Goal: Task Accomplishment & Management: Complete application form

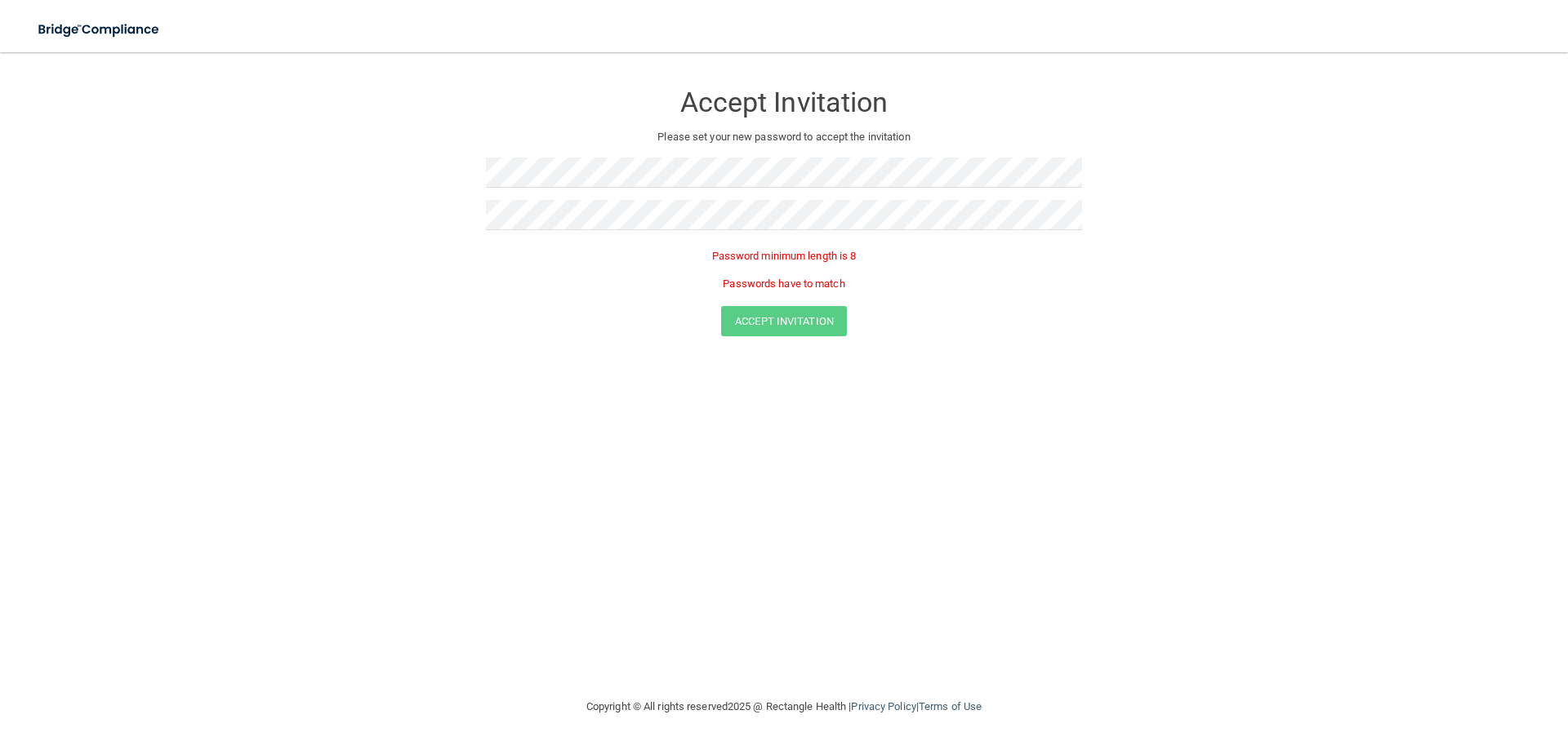
click at [483, 429] on div "Accept Invitation Please set your new password to accept the invitation Passwor…" at bounding box center [784, 375] width 1502 height 612
click at [451, 222] on form "Accept Invitation Please set your new password to accept the invitation Passwor…" at bounding box center [784, 212] width 1502 height 287
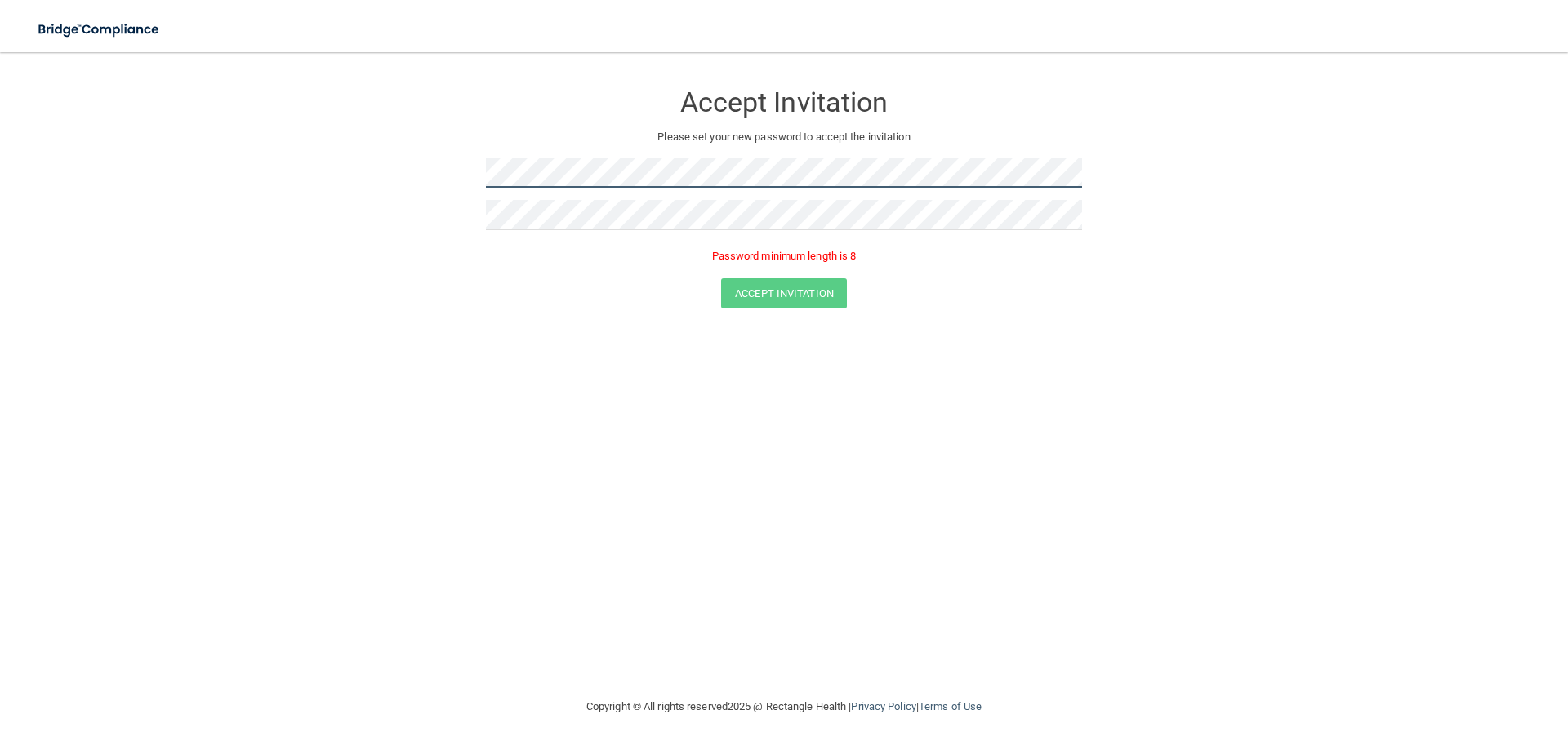
click at [392, 176] on form "Accept Invitation Please set your new password to accept the invitation Passwor…" at bounding box center [784, 198] width 1502 height 260
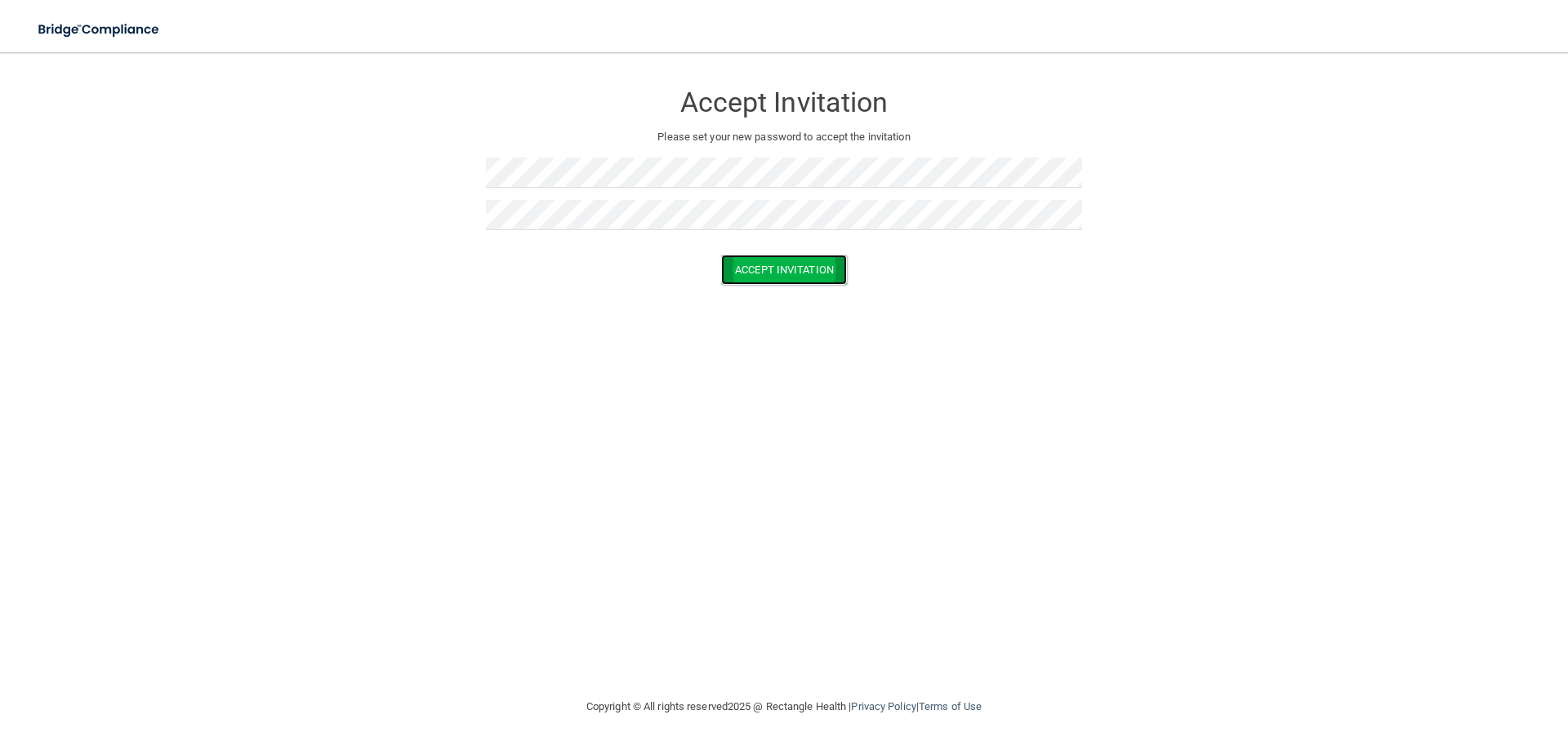
click at [807, 275] on button "Accept Invitation" at bounding box center [784, 269] width 126 height 30
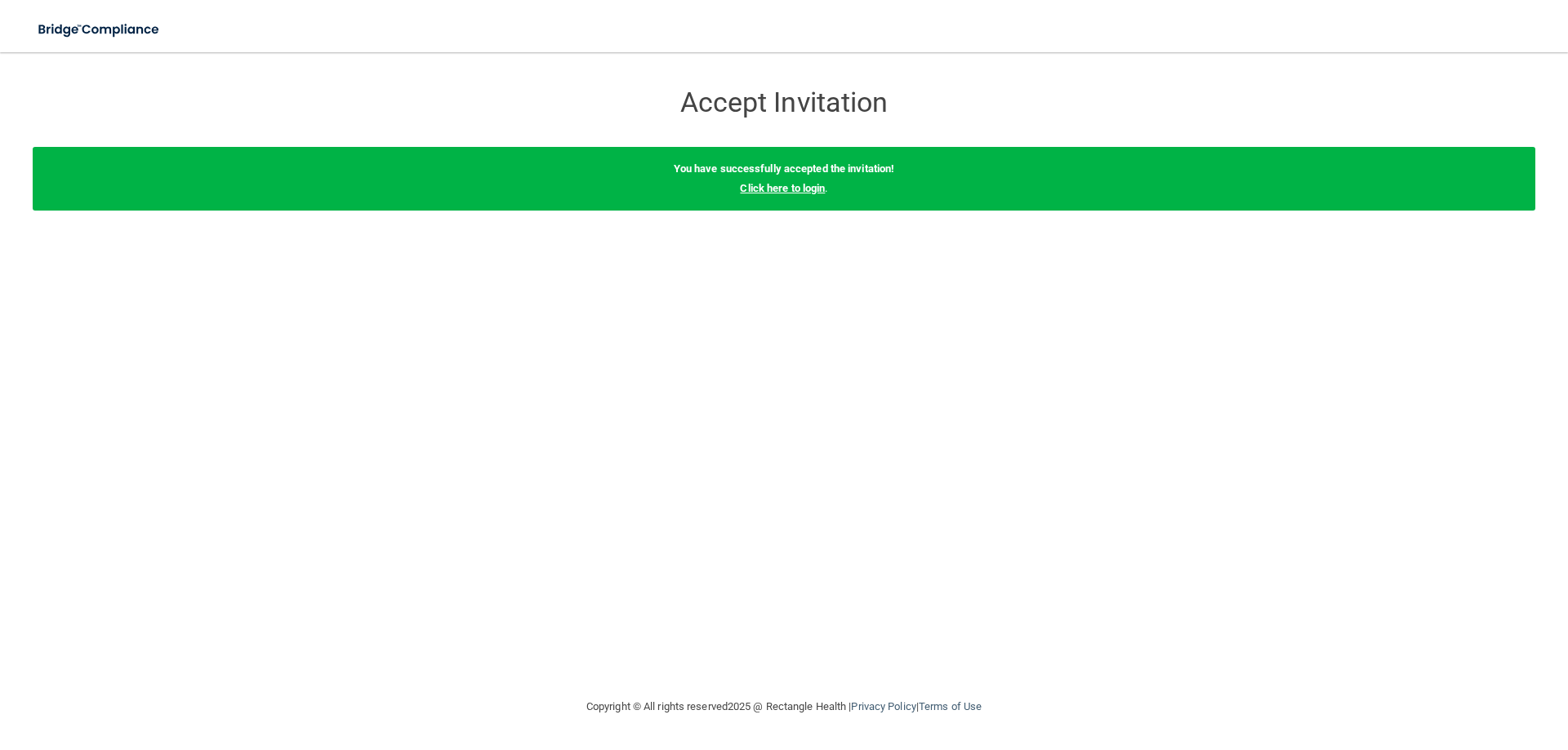
drag, startPoint x: 778, startPoint y: 202, endPoint x: 781, endPoint y: 191, distance: 11.4
click at [780, 200] on div "You have successfully accepted the invitation! Click here to login ." at bounding box center [784, 179] width 1502 height 64
click at [782, 191] on link "Click here to login" at bounding box center [782, 188] width 85 height 12
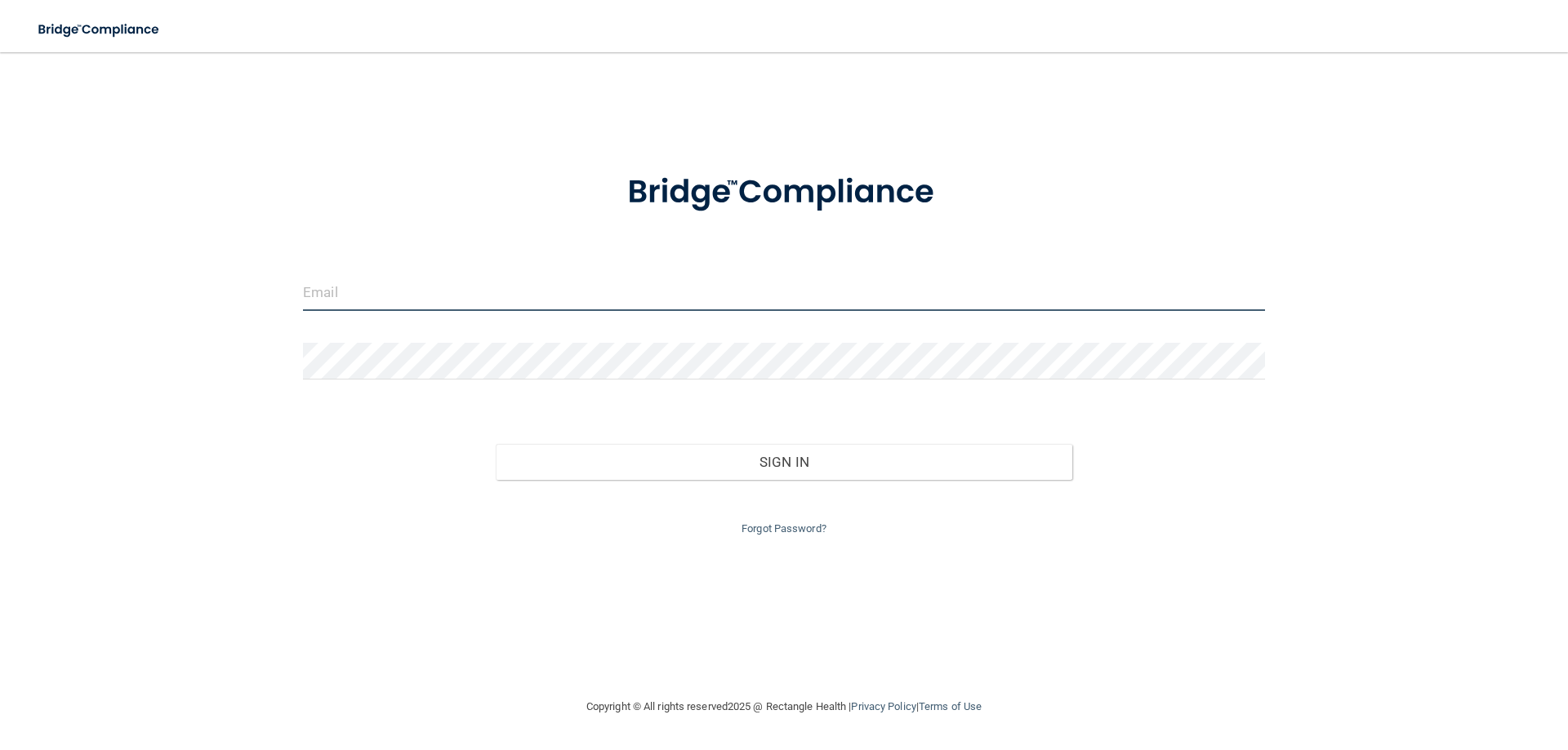
type input "[EMAIL_ADDRESS][DOMAIN_NAME]"
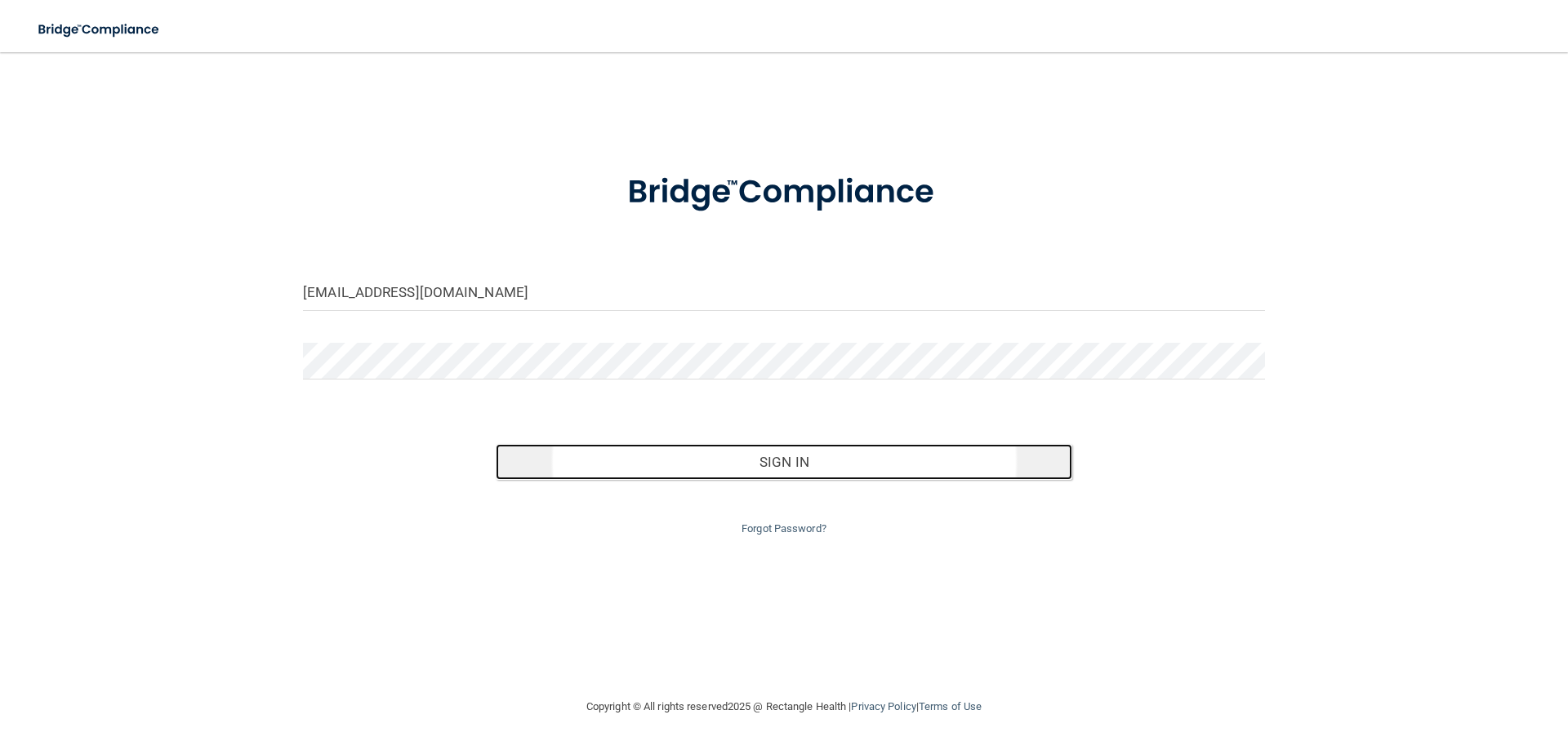
click at [761, 463] on button "Sign In" at bounding box center [784, 462] width 577 height 36
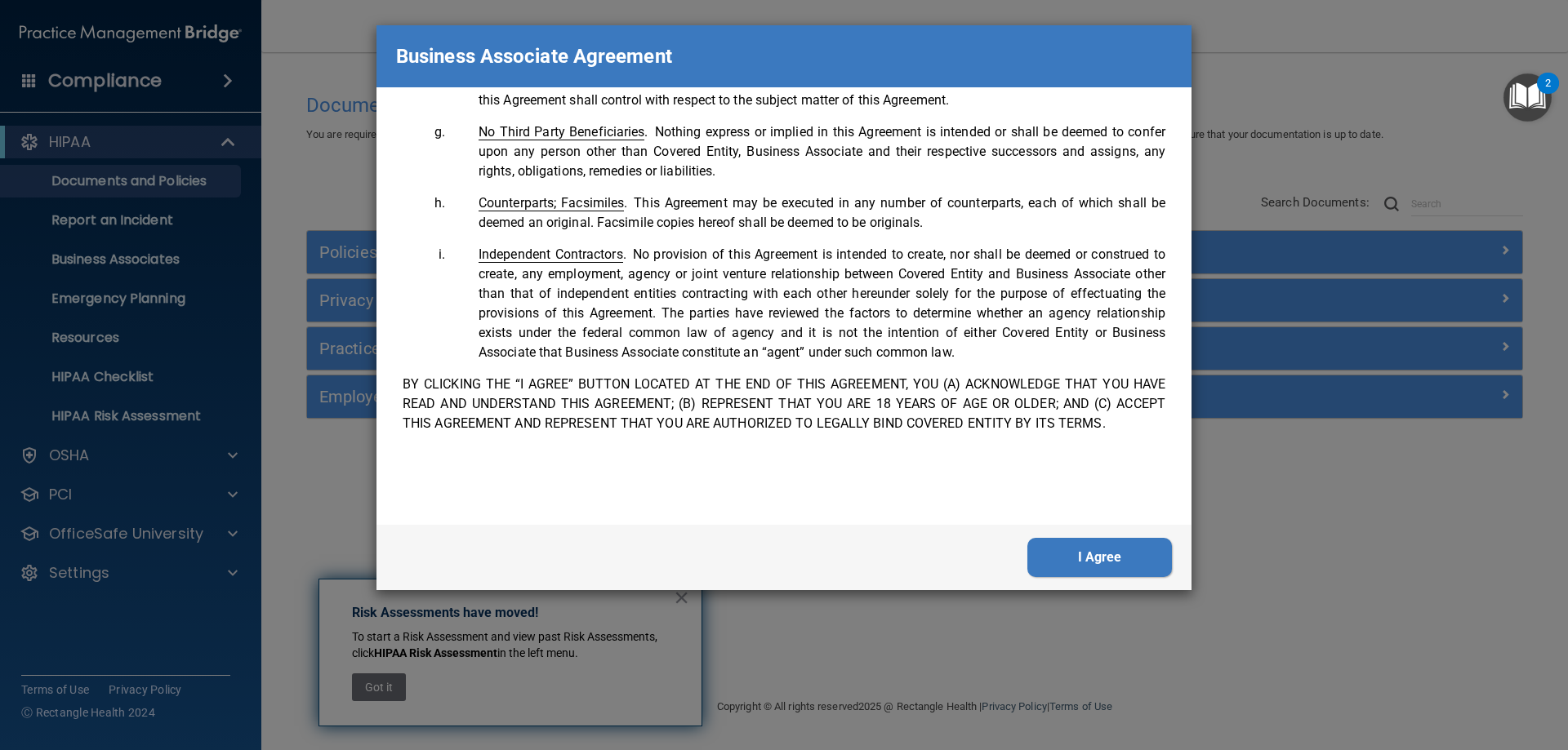
scroll to position [3329, 0]
drag, startPoint x: 1094, startPoint y: 535, endPoint x: 1105, endPoint y: 573, distance: 39.6
click at [1105, 573] on div "I Agree" at bounding box center [784, 558] width 815 height 66
click at [1103, 562] on button "I Agree" at bounding box center [1099, 558] width 145 height 39
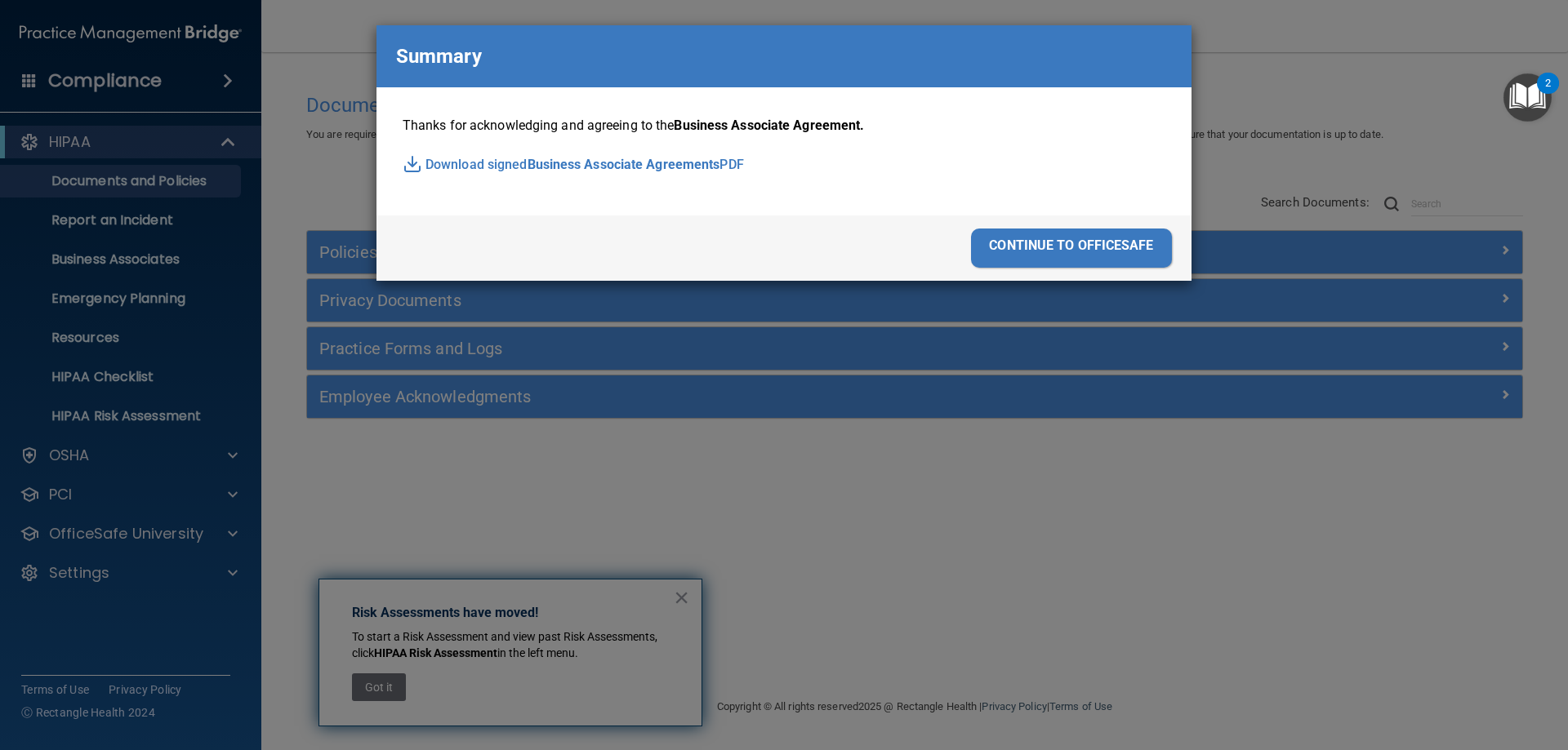
click at [1031, 611] on div "Business Associate Agreement Please sign this updated Business Associate Agreem…" at bounding box center [784, 375] width 1568 height 750
click at [1040, 241] on div "continue to officesafe" at bounding box center [1071, 249] width 201 height 39
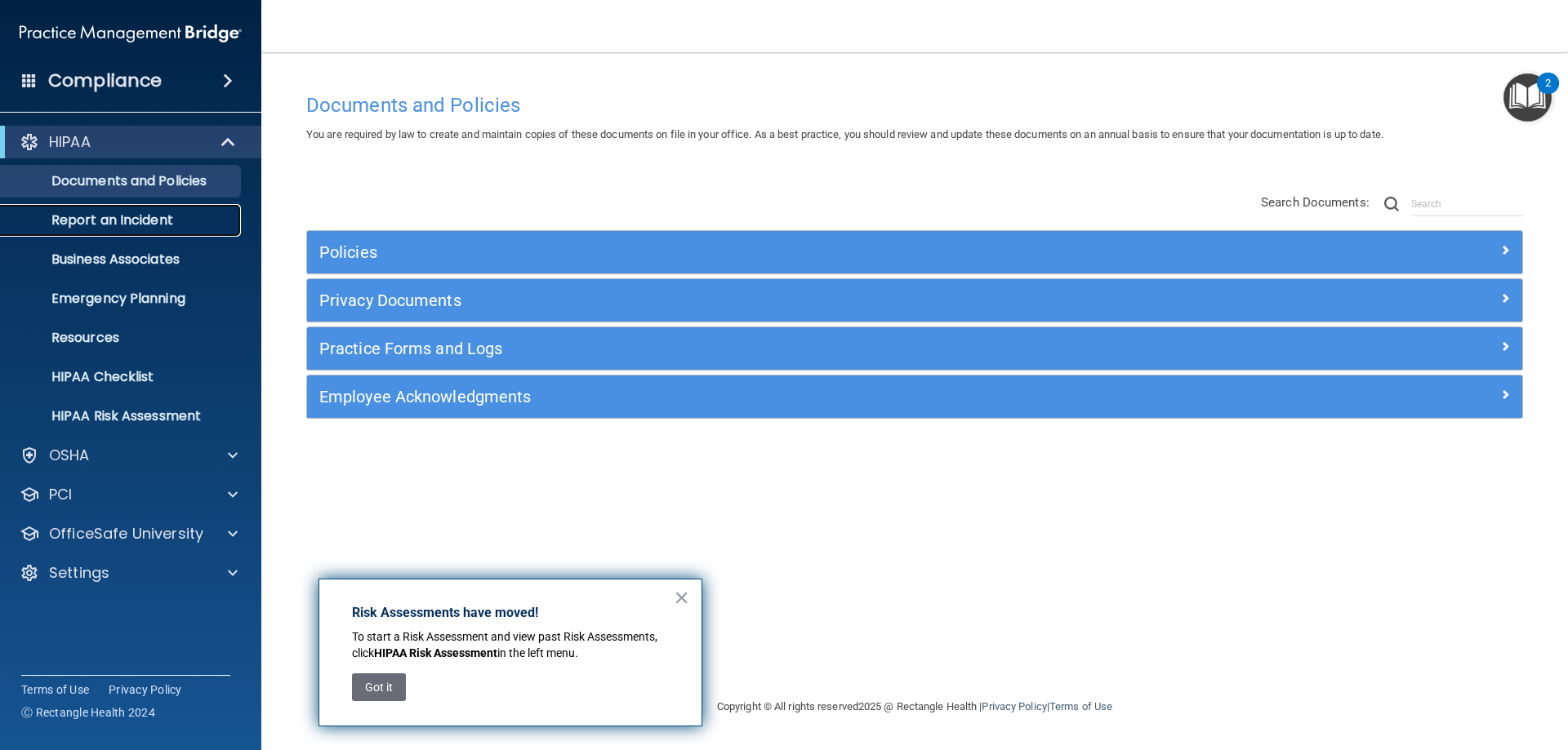
click at [135, 215] on p "Report an Incident" at bounding box center [121, 220] width 223 height 16
click at [693, 594] on div "× Risk Assessments have moved! To start a Risk Assessment and view past Risk As…" at bounding box center [510, 652] width 384 height 147
click at [675, 601] on button "×" at bounding box center [682, 598] width 16 height 26
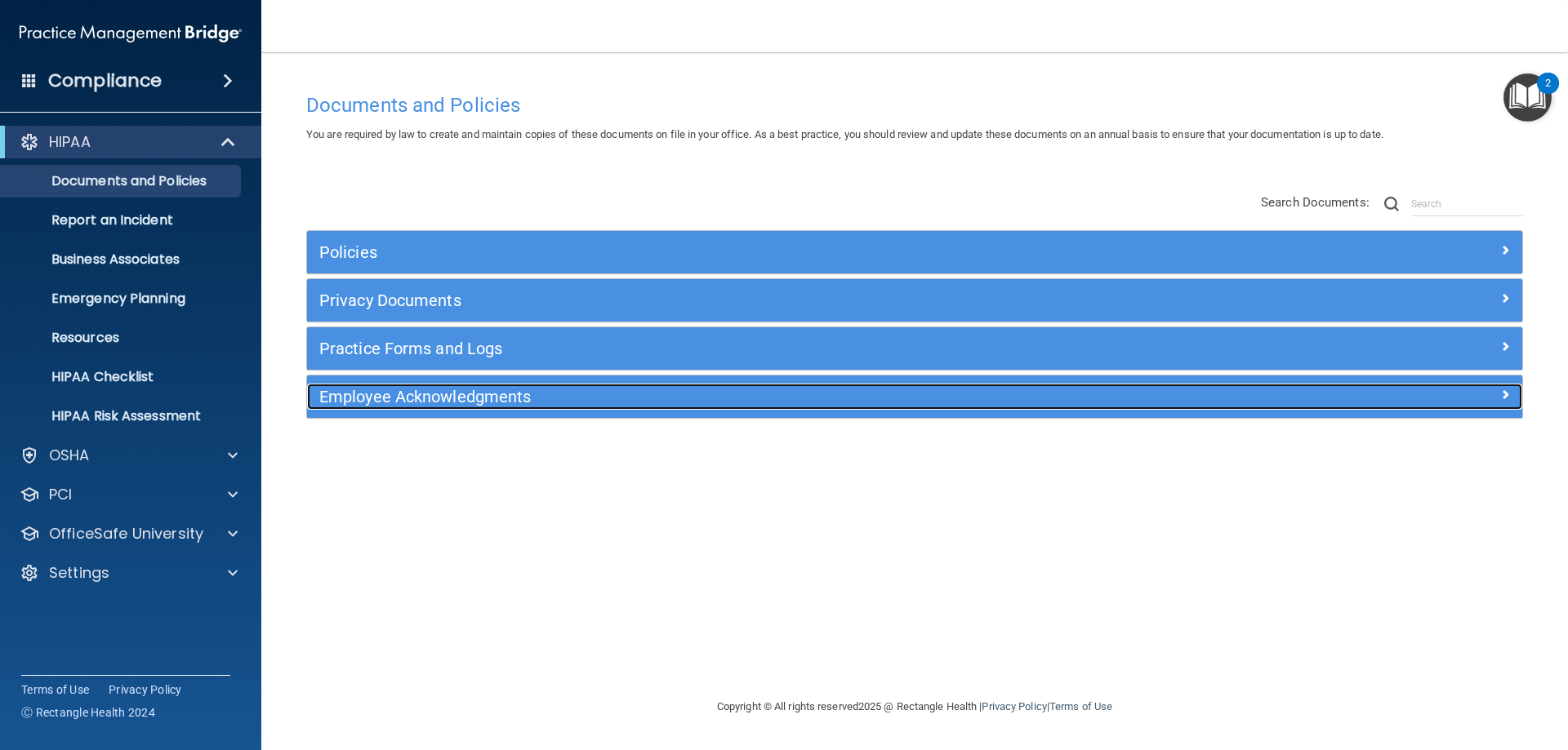
click at [623, 407] on div "Employee Acknowledgments" at bounding box center [762, 397] width 912 height 26
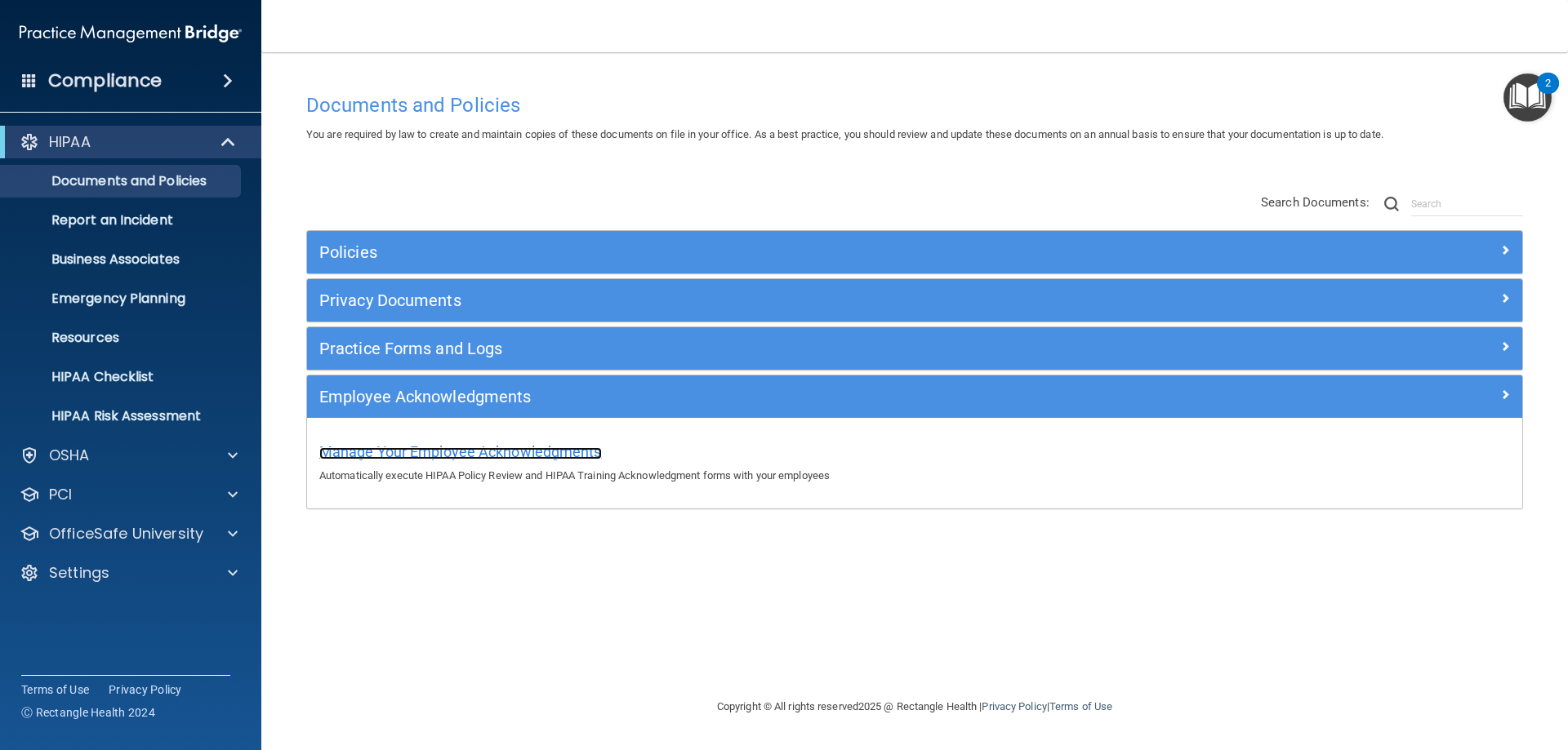
click at [536, 454] on span "Manage Your Employee Acknowledgments" at bounding box center [460, 452] width 283 height 17
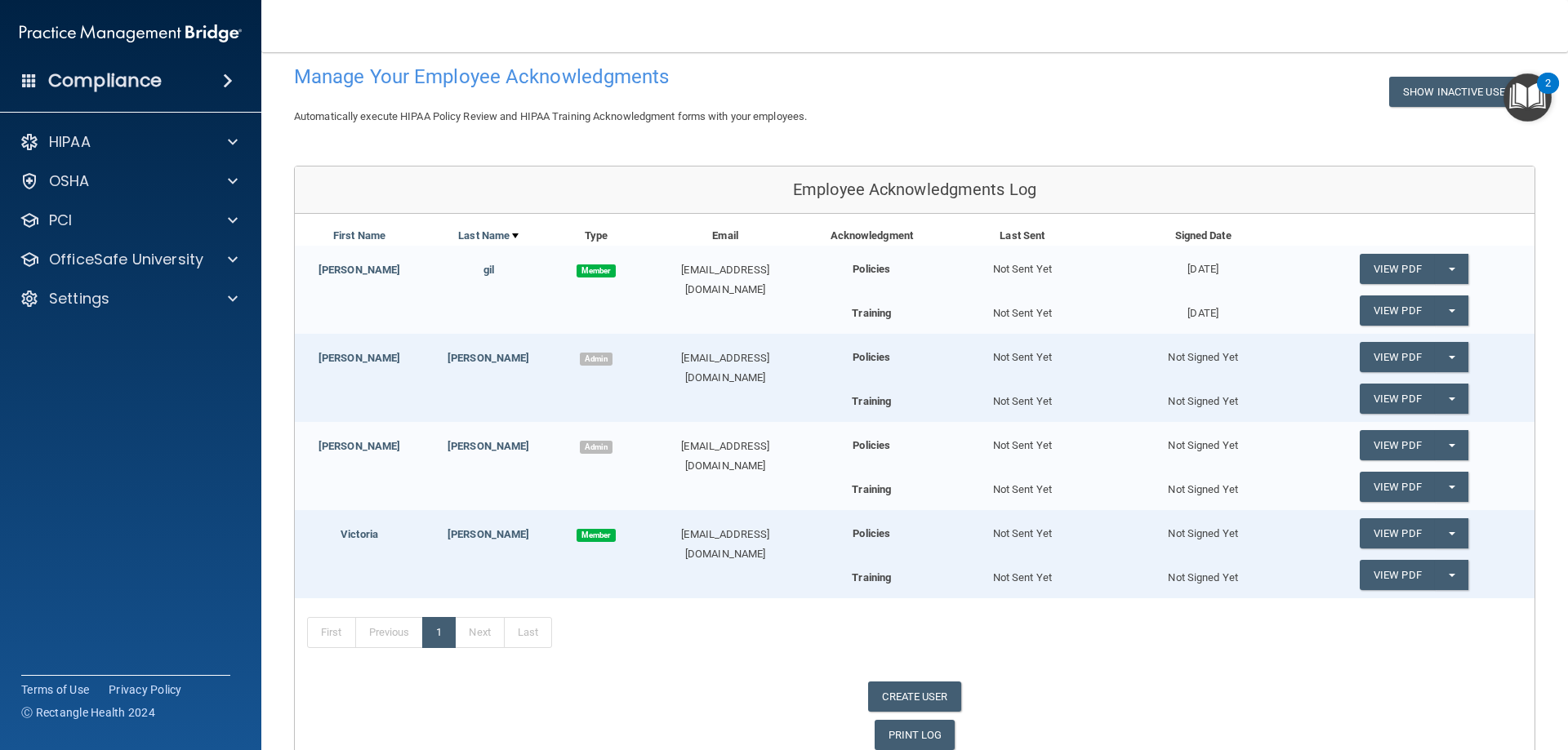
scroll to position [160, 0]
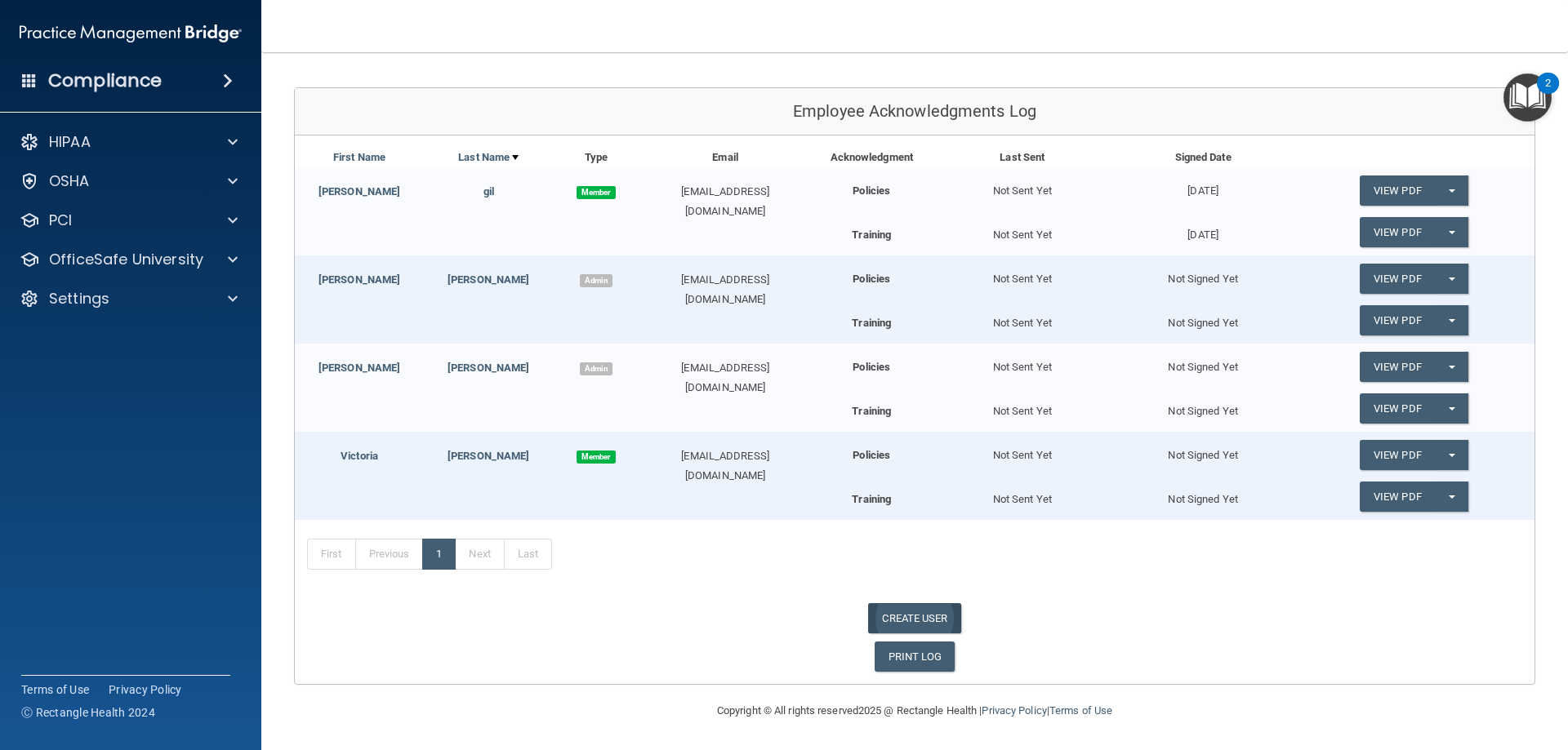
click at [929, 618] on link "CREATE USER" at bounding box center [915, 619] width 92 height 30
select select "practice_admin"
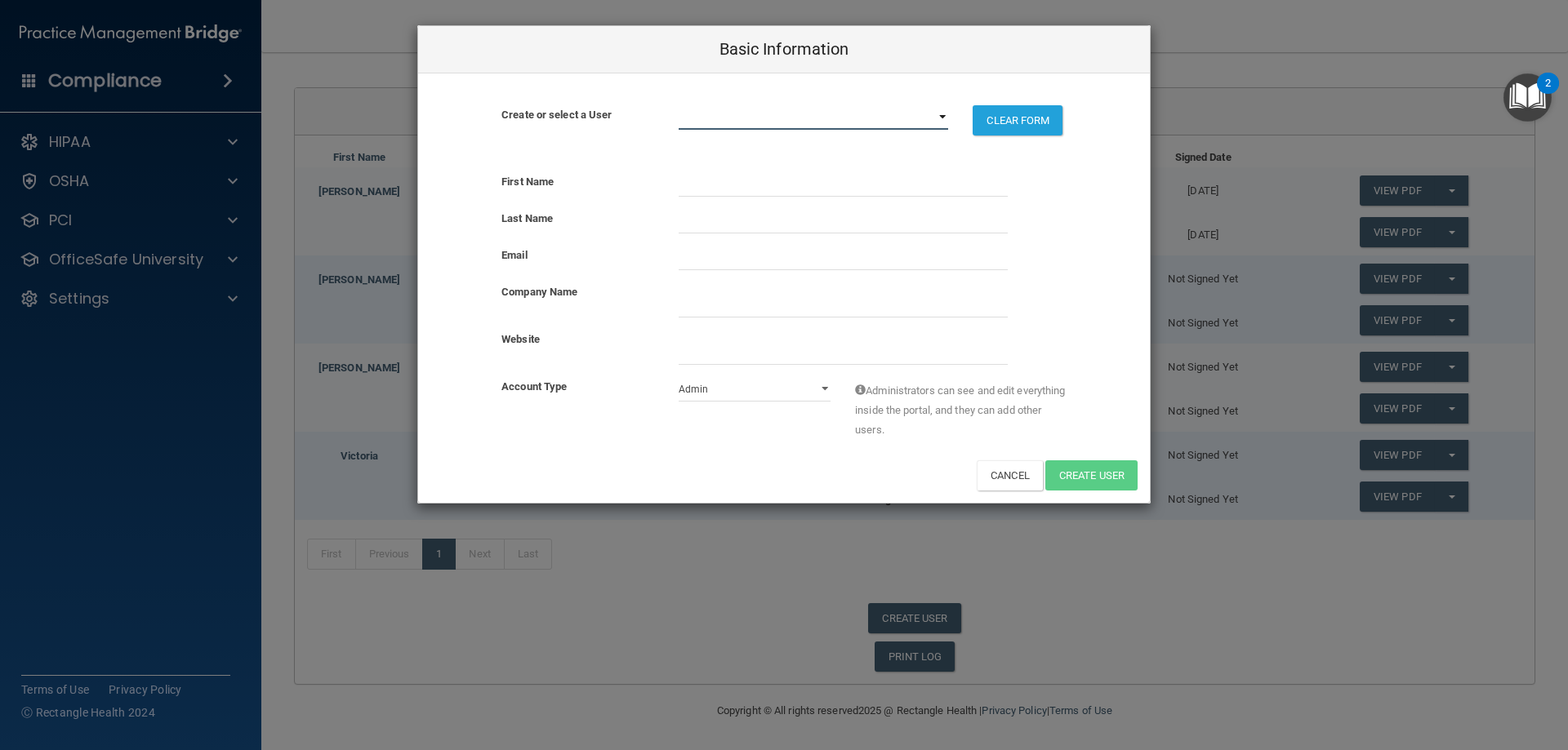
click at [723, 111] on select "gsgill08@gmail.com lydiamn00@gmail.com maxdentalcare28@gmail.com s.a.-19@hotmai…" at bounding box center [814, 117] width 270 height 24
click at [731, 115] on select "gsgill08@gmail.com lydiamn00@gmail.com maxdentalcare28@gmail.com s.a.-19@hotmai…" at bounding box center [814, 117] width 270 height 24
click at [687, 191] on input "text" at bounding box center [843, 185] width 329 height 24
click at [698, 184] on input "sandra landaverde" at bounding box center [843, 185] width 329 height 24
drag, startPoint x: 712, startPoint y: 185, endPoint x: 776, endPoint y: 189, distance: 64.1
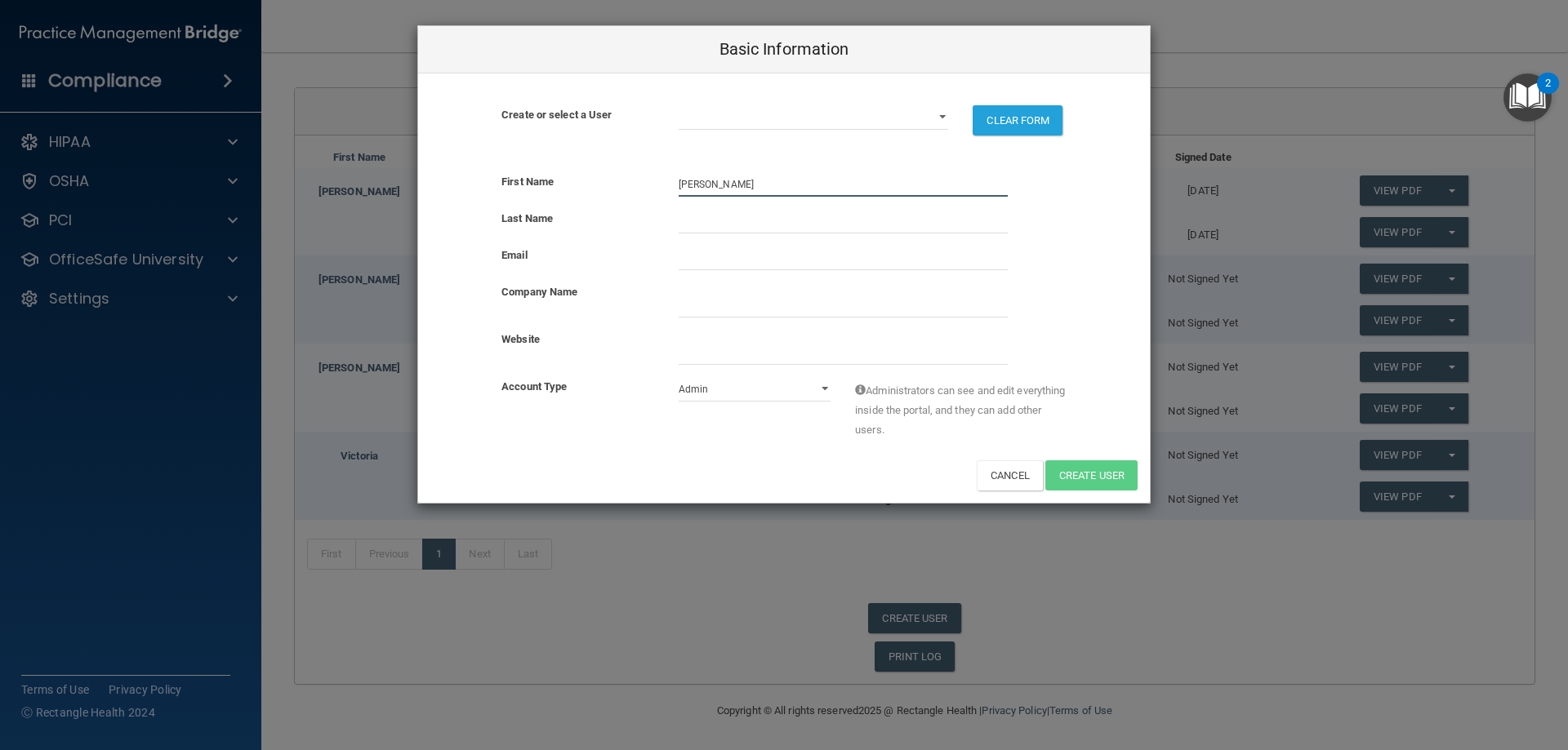
click at [776, 189] on input "sandra landaverde" at bounding box center [843, 185] width 329 height 24
type input "sandra landaverde"
click at [704, 224] on input "text" at bounding box center [843, 222] width 329 height 24
paste input "[PERSON_NAME]"
type input "[PERSON_NAME]"
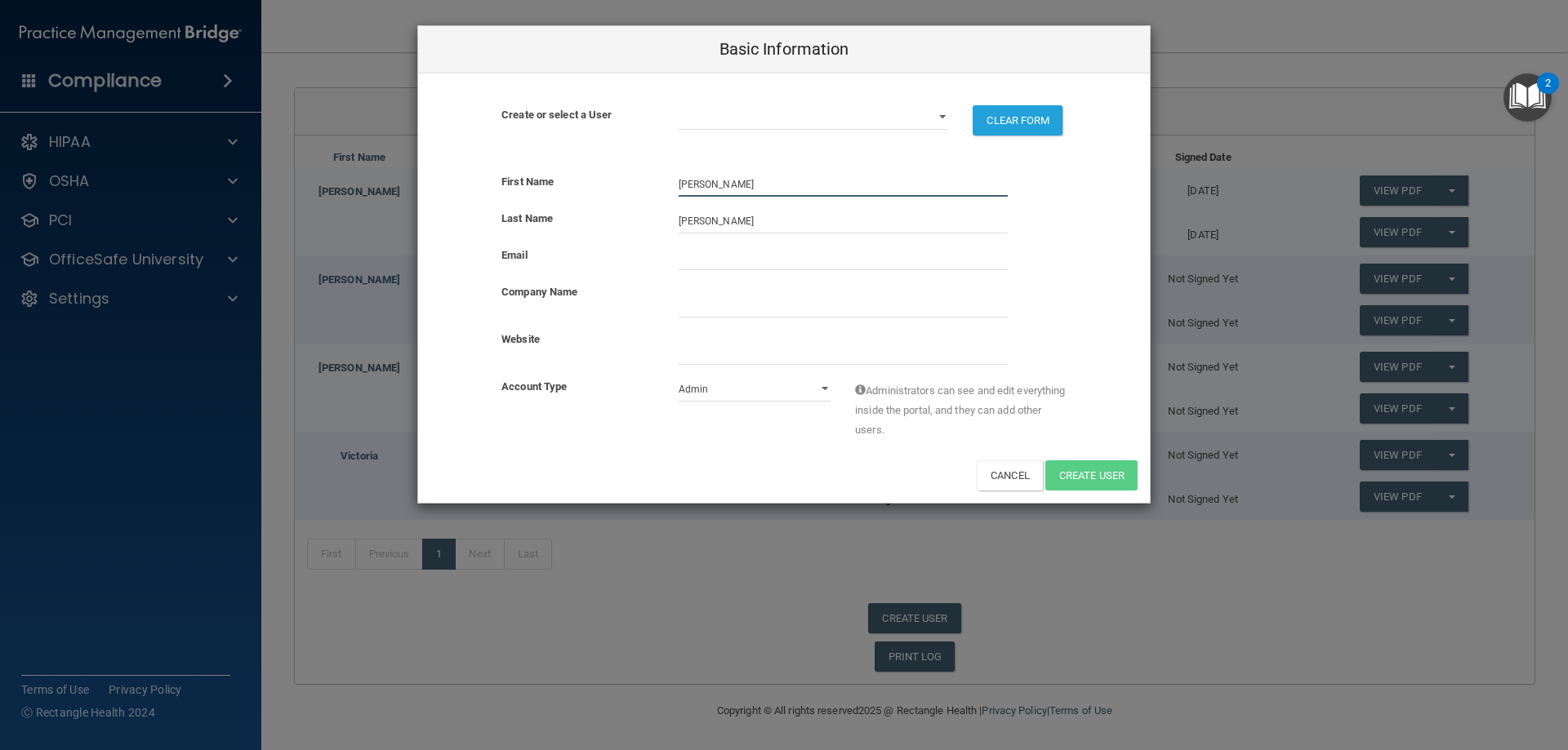
drag, startPoint x: 789, startPoint y: 184, endPoint x: 712, endPoint y: 185, distance: 77.0
click at [712, 185] on input "sandra landaverde" at bounding box center [843, 185] width 329 height 24
type input "[PERSON_NAME]"
click at [691, 259] on input "email" at bounding box center [843, 258] width 329 height 24
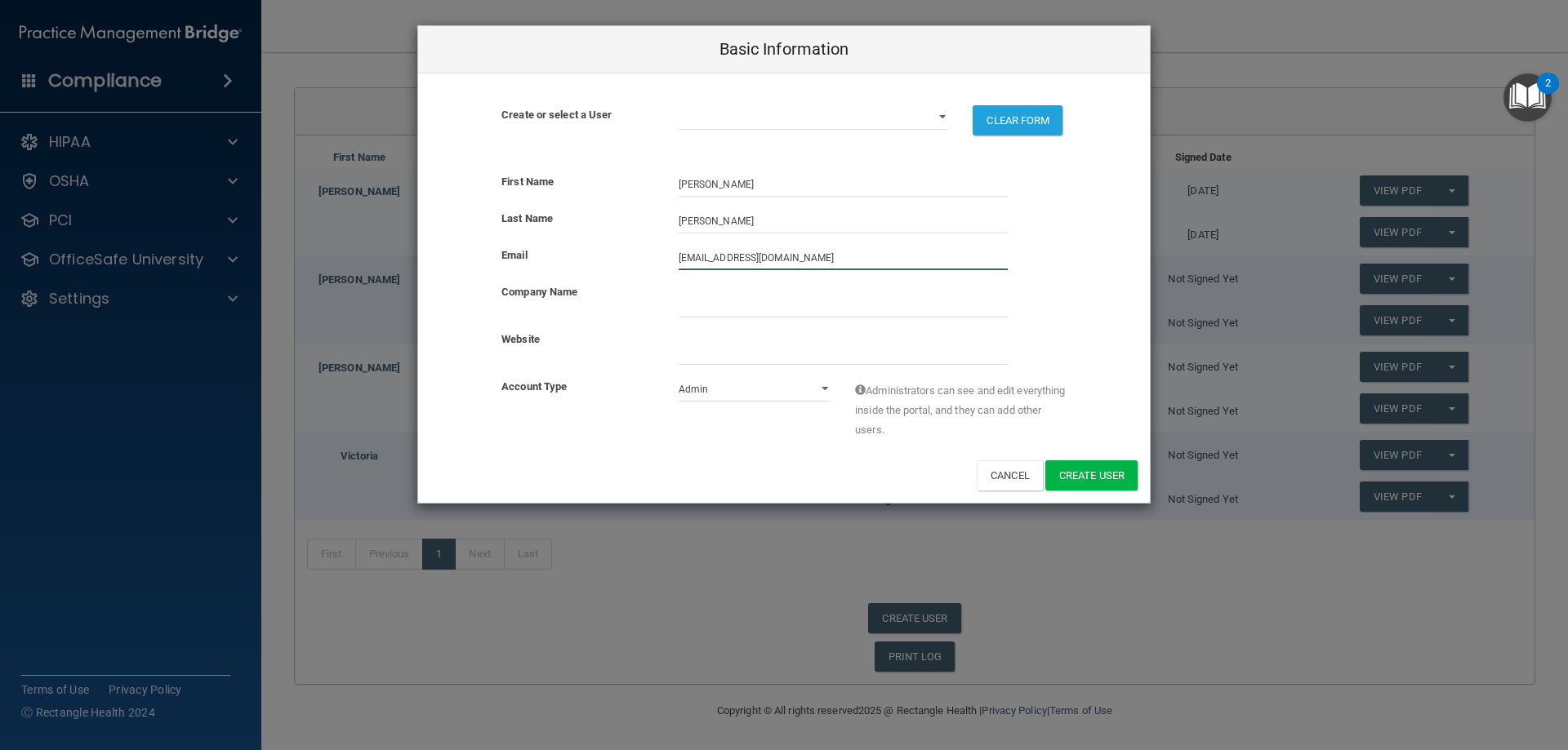
type input "[EMAIL_ADDRESS][DOMAIN_NAME]"
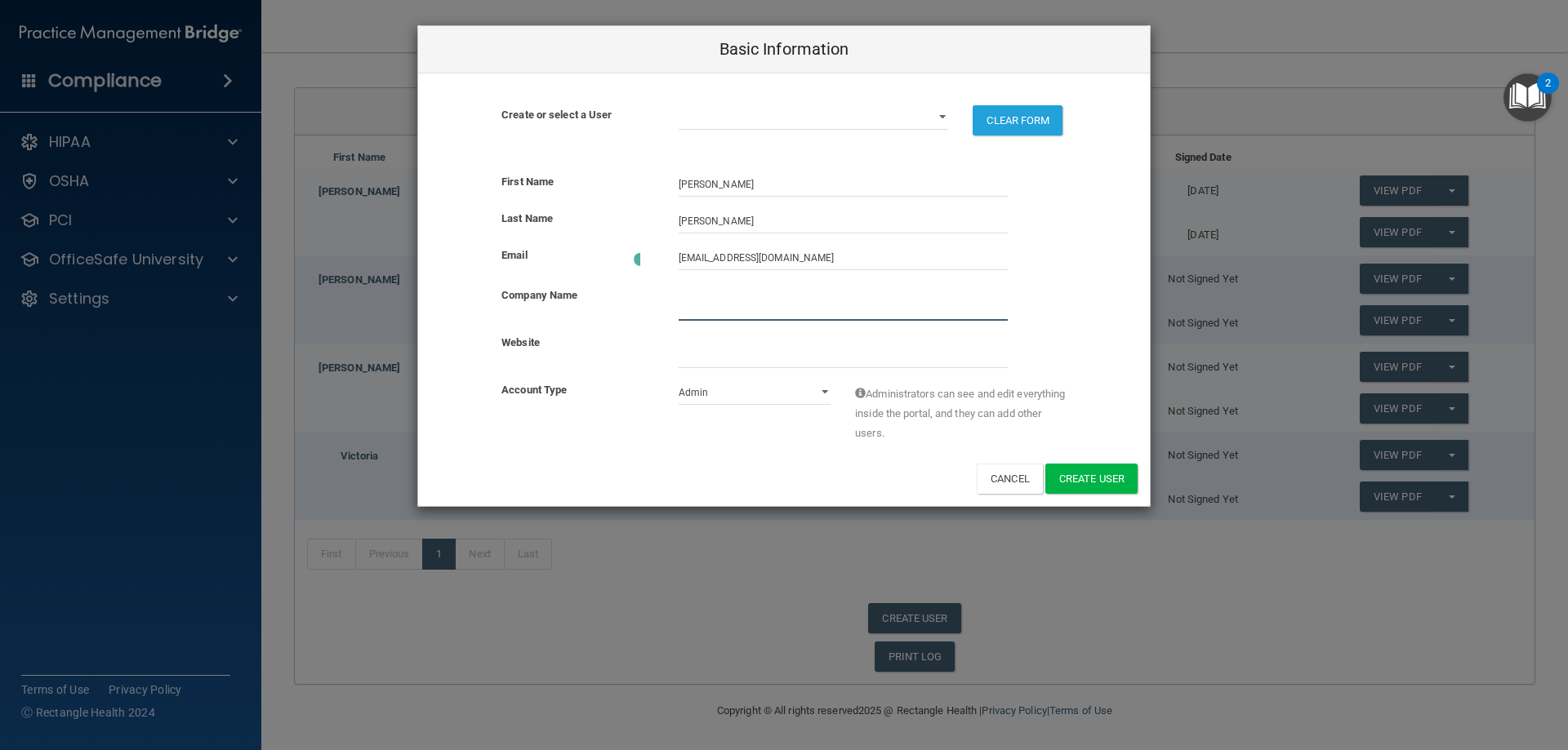
click at [707, 303] on input "company_name" at bounding box center [843, 309] width 329 height 24
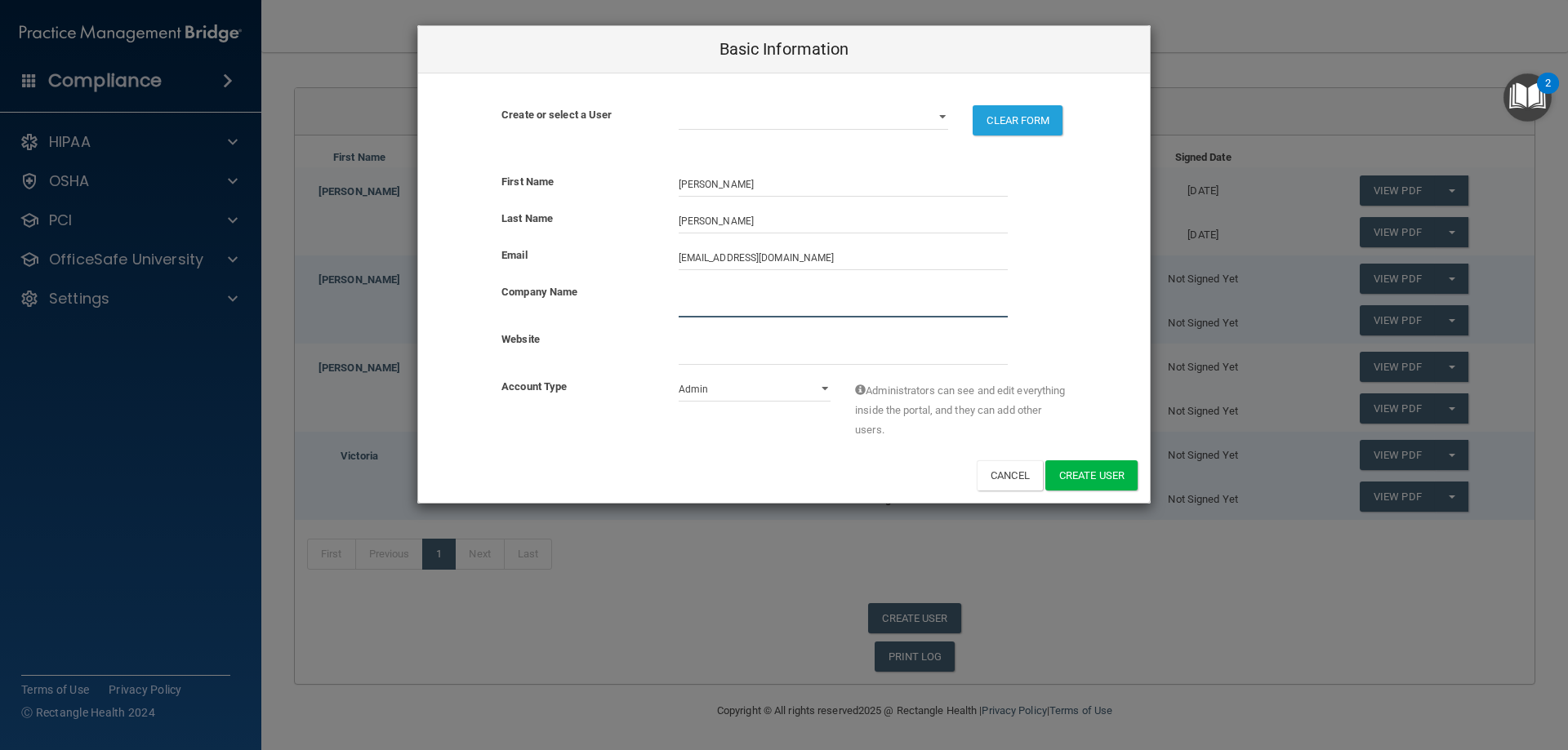
type input "Max dental care"
click at [787, 394] on select "Admin Member" at bounding box center [755, 390] width 153 height 24
click at [771, 443] on div "Account Type Admin Member Administrators can see and edit everything inside the…" at bounding box center [783, 413] width 731 height 71
click at [774, 390] on select "Admin Member" at bounding box center [755, 390] width 153 height 24
select select "practice_member"
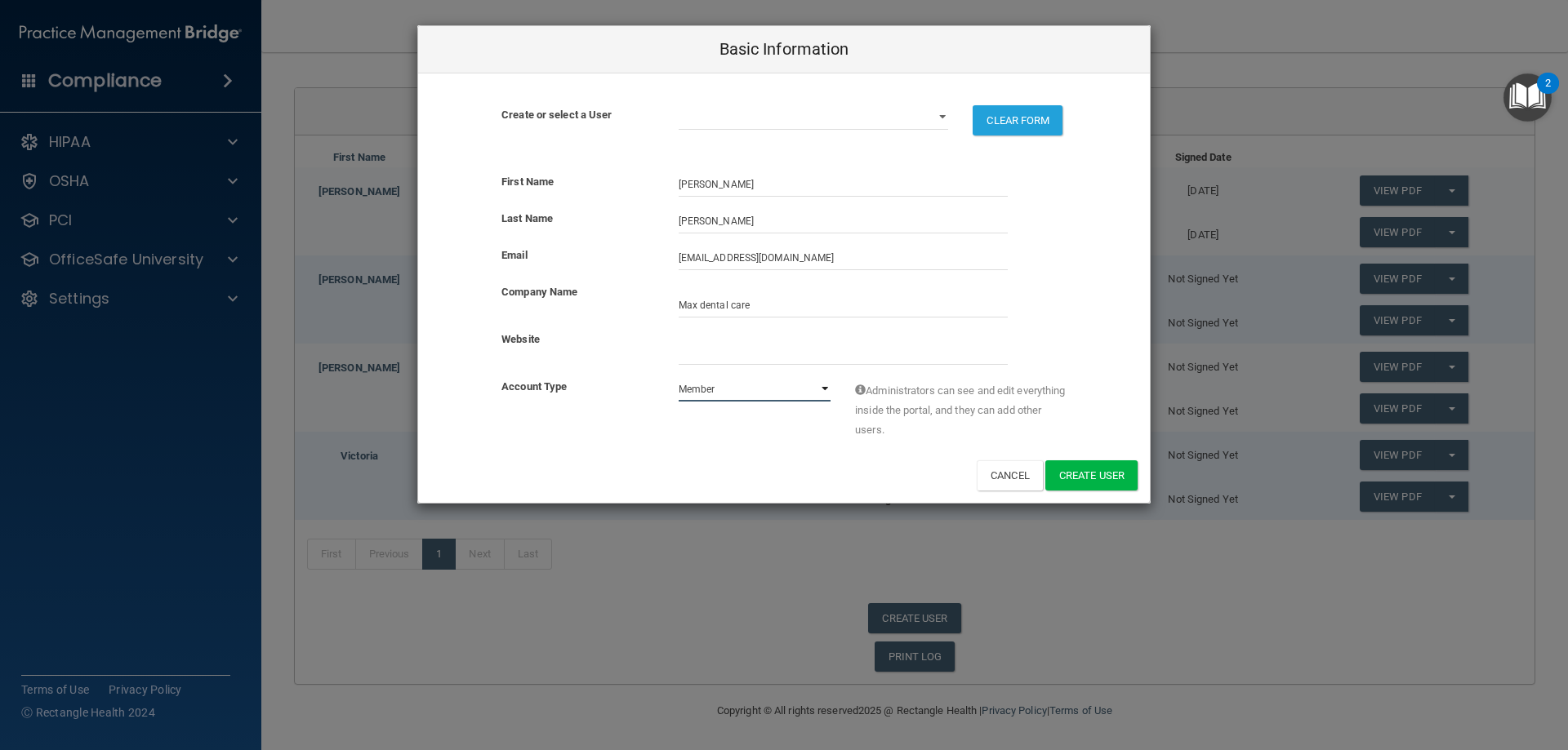
click at [679, 377] on select "Admin Member" at bounding box center [755, 390] width 153 height 24
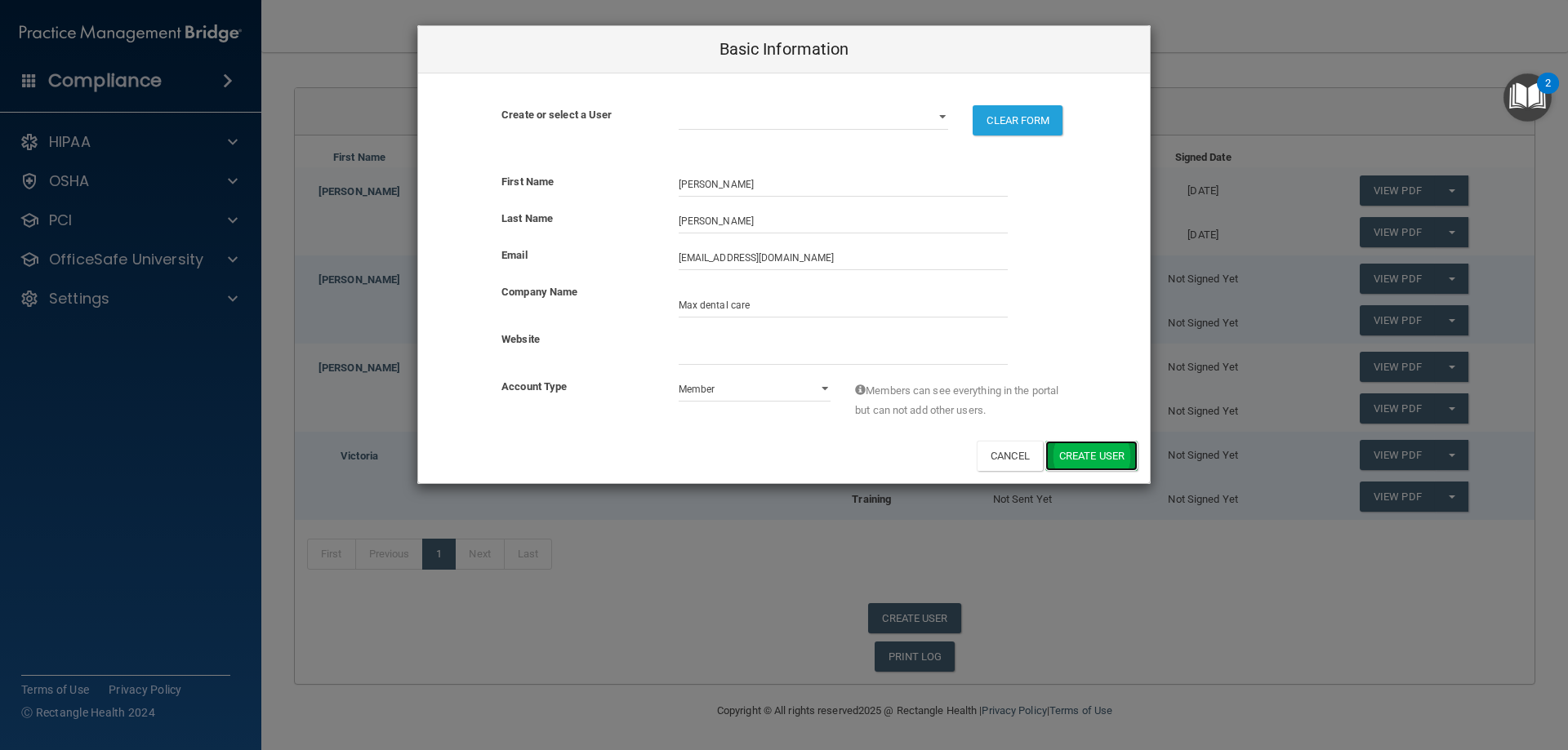
click at [1080, 467] on button "Create User" at bounding box center [1091, 456] width 92 height 30
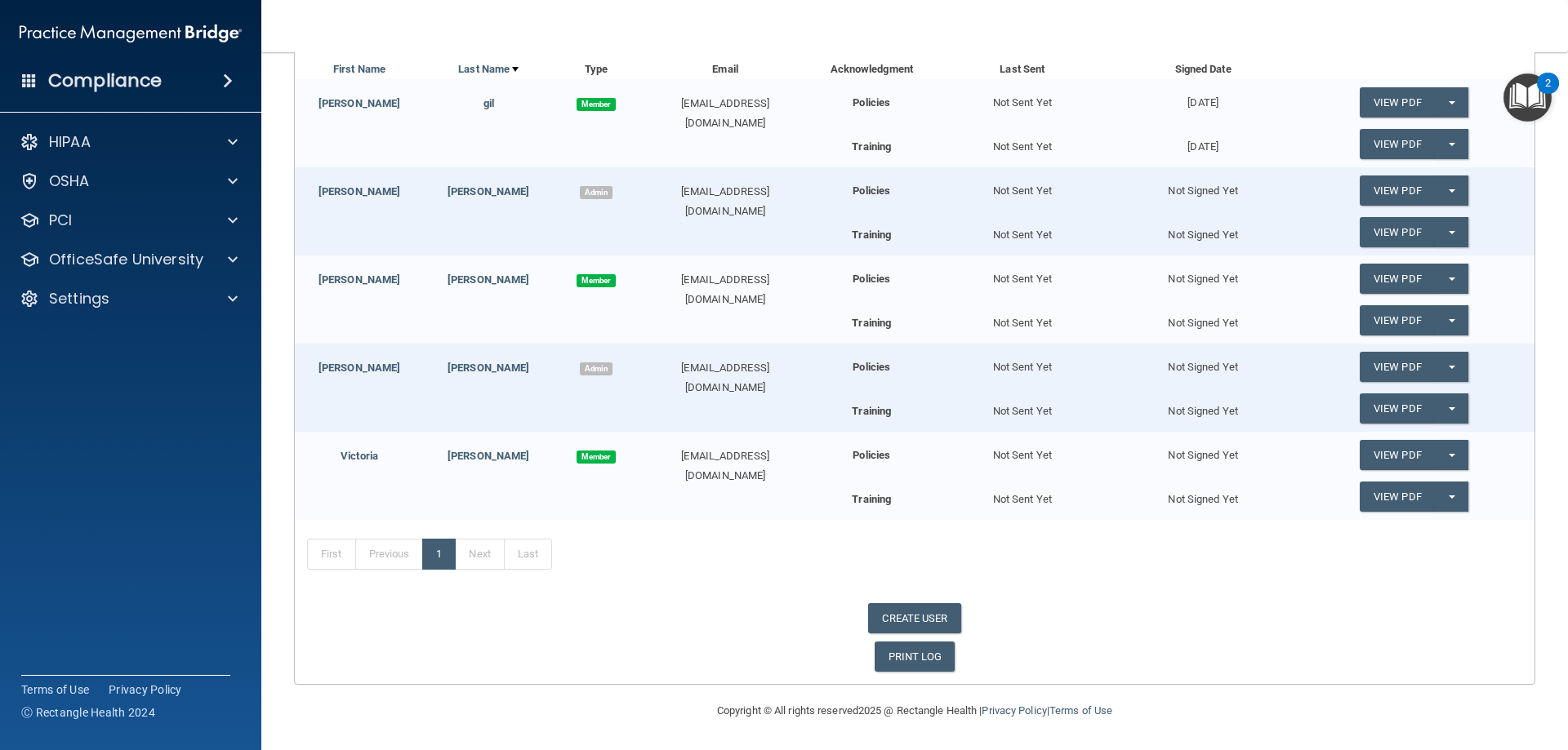
scroll to position [84, 0]
